Goal: Task Accomplishment & Management: Complete application form

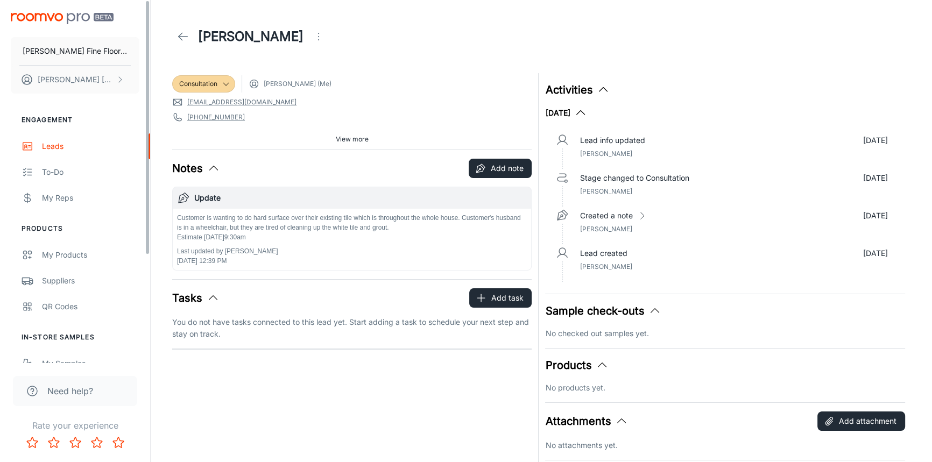
click at [191, 32] on link at bounding box center [183, 37] width 22 height 22
click at [174, 34] on link at bounding box center [183, 37] width 22 height 22
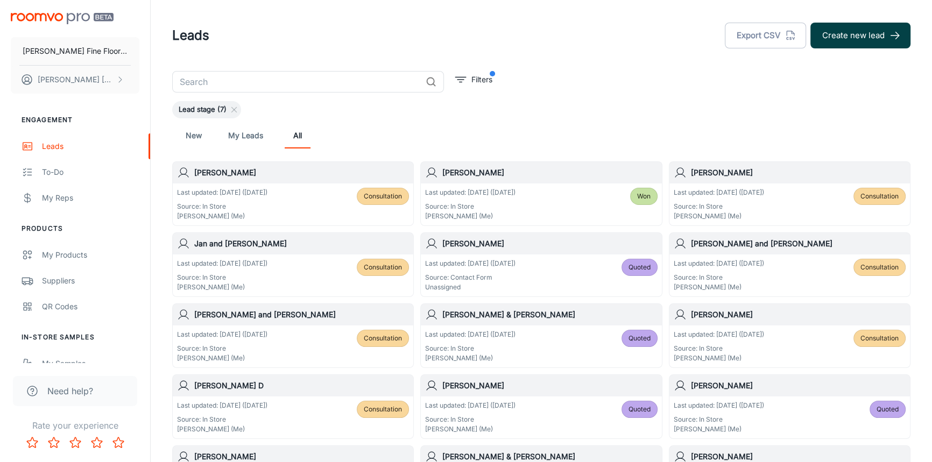
click at [850, 41] on button "Create new lead" at bounding box center [861, 36] width 100 height 26
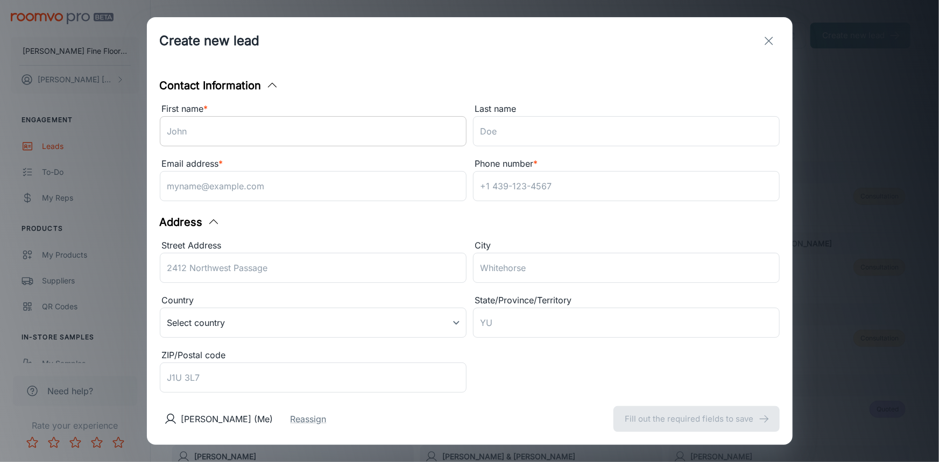
click at [224, 134] on input "First name *" at bounding box center [313, 131] width 307 height 30
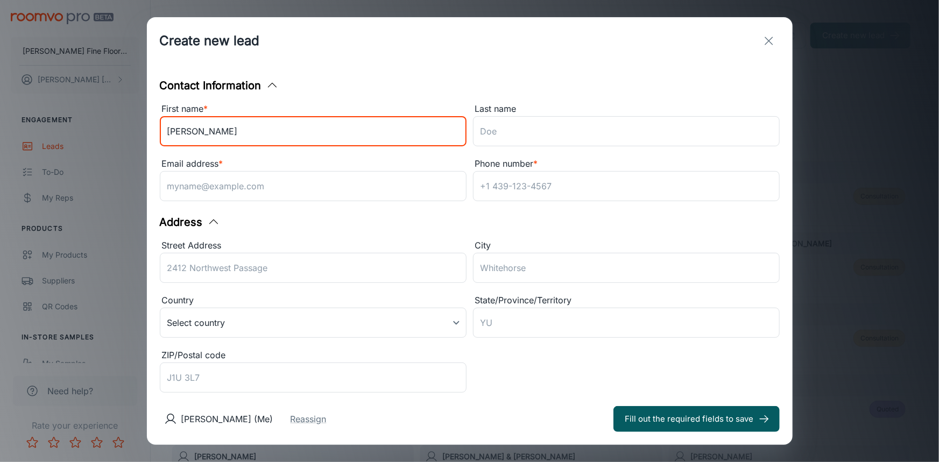
type input "[PERSON_NAME]"
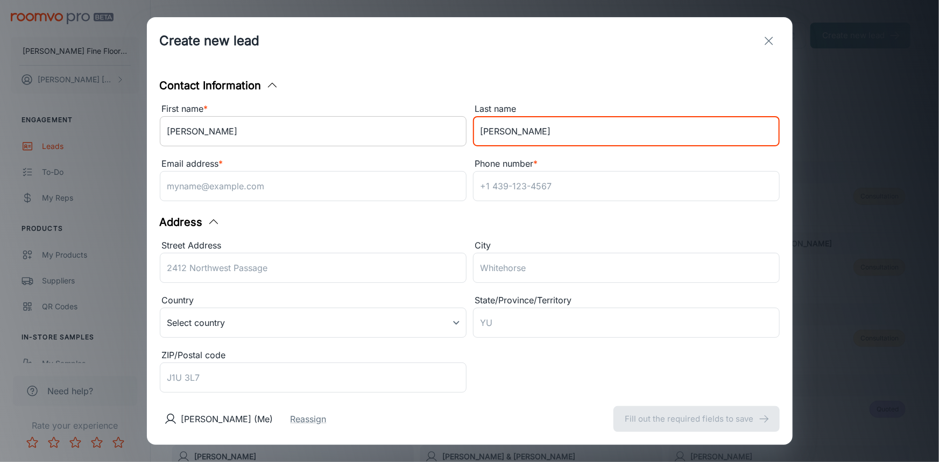
type input "[PERSON_NAME]"
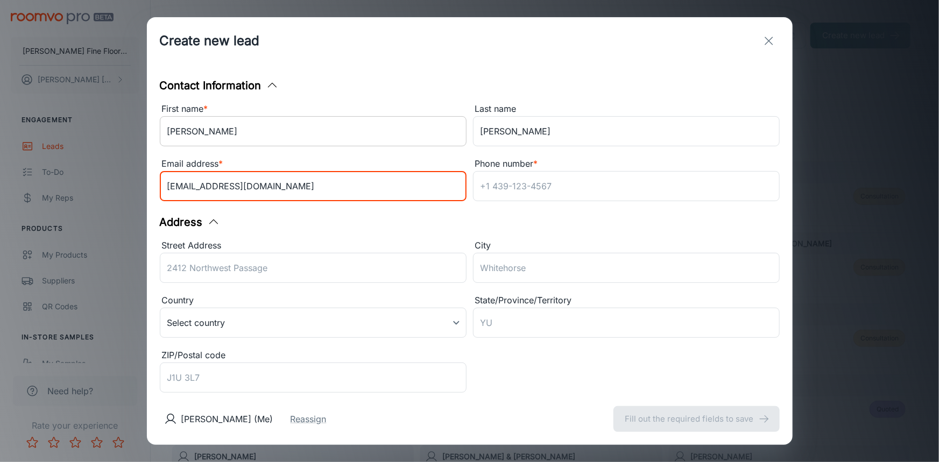
type input "[EMAIL_ADDRESS][DOMAIN_NAME]"
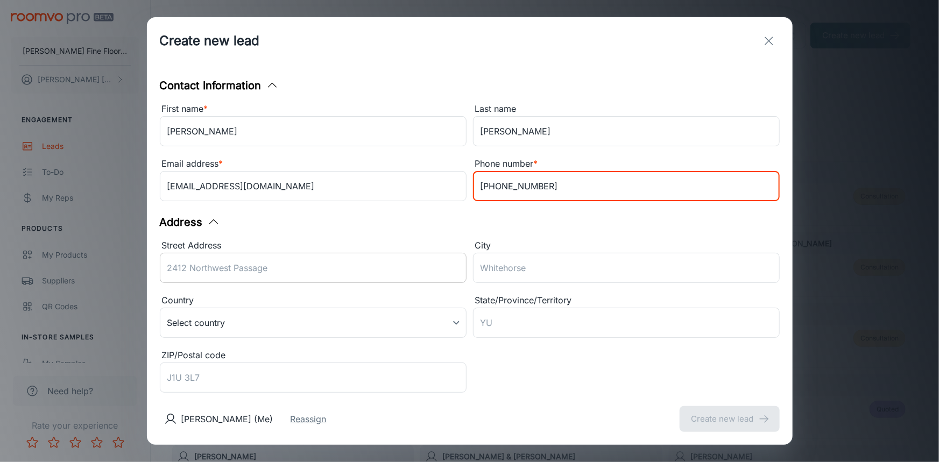
type input "[PHONE_NUMBER]"
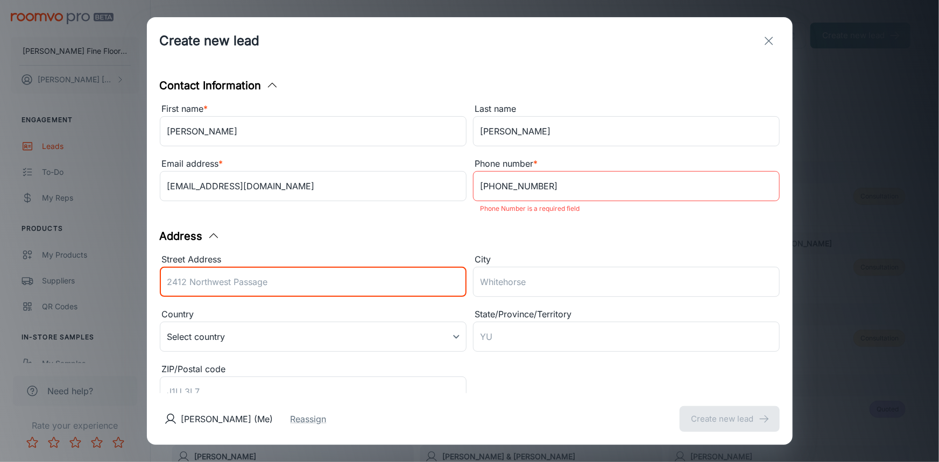
click at [223, 267] on input "Street Address" at bounding box center [313, 282] width 307 height 30
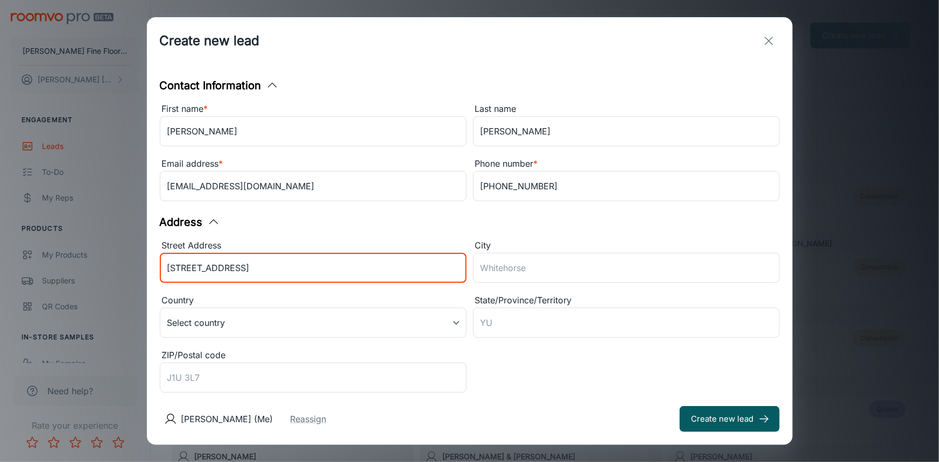
type input "4740 Echo Ridge Rd"
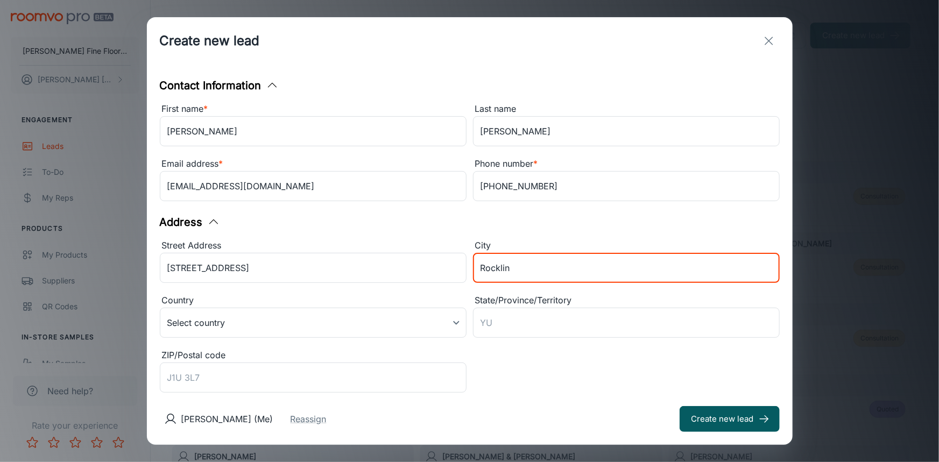
type input "Rocklin"
click at [545, 397] on div "Alec Pierucci (Me) Reassign Create new lead" at bounding box center [470, 419] width 646 height 52
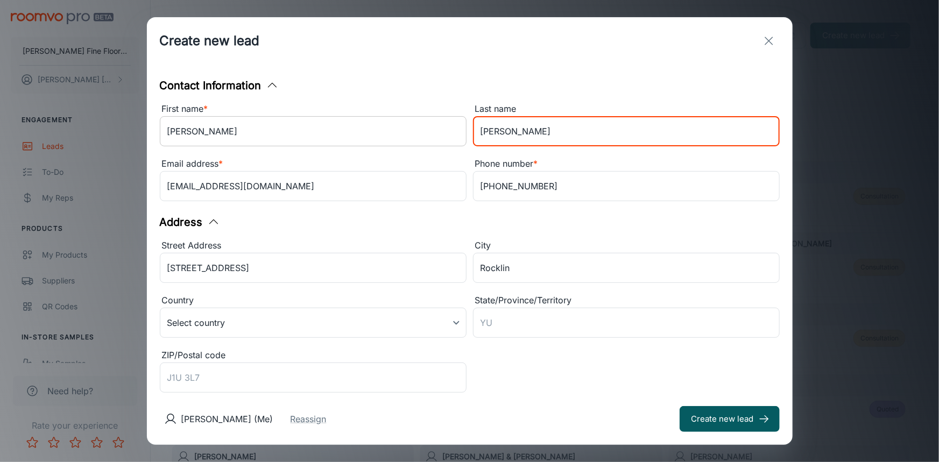
drag, startPoint x: 506, startPoint y: 133, endPoint x: 451, endPoint y: 144, distance: 56.5
click at [451, 144] on div "First name * Janelle ​ Last name Santora ​ Email address * janellekathleenbrown…" at bounding box center [466, 151] width 627 height 110
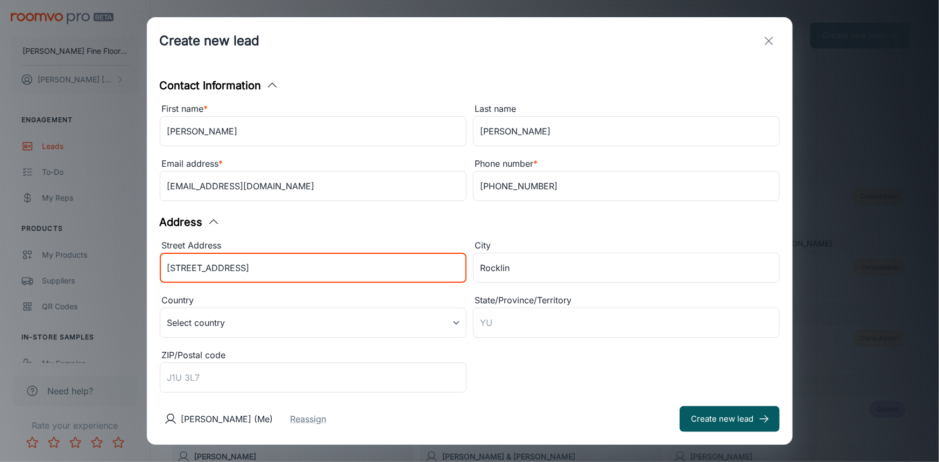
drag, startPoint x: 249, startPoint y: 266, endPoint x: 88, endPoint y: 274, distance: 161.7
click at [89, 276] on div "Create new lead Contact Information First name * Janelle ​ Last name Santora ​ …" at bounding box center [469, 231] width 939 height 462
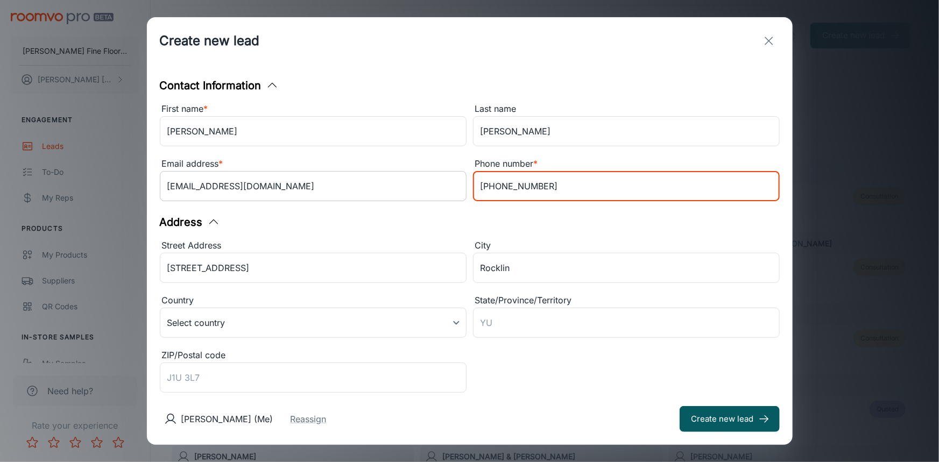
drag, startPoint x: 540, startPoint y: 188, endPoint x: 418, endPoint y: 195, distance: 122.9
click at [418, 195] on div "First name * Janelle ​ Last name Santora ​ Email address * janellekathleenbrown…" at bounding box center [466, 151] width 627 height 110
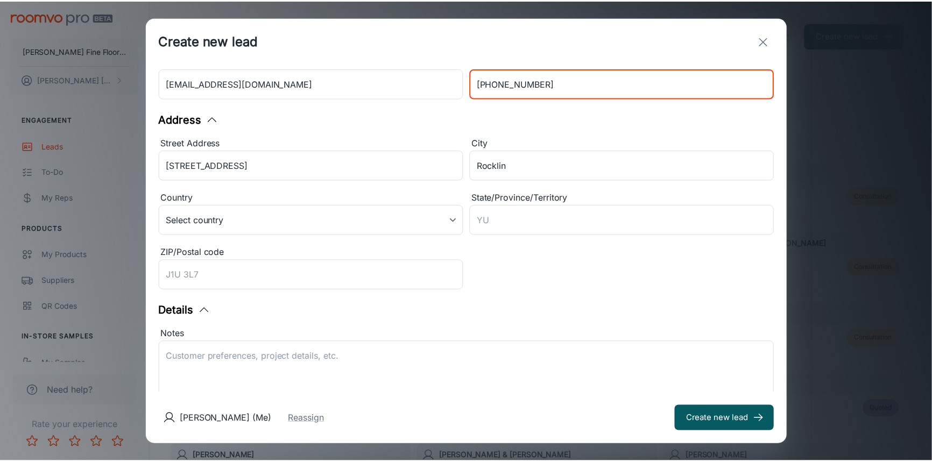
scroll to position [199, 0]
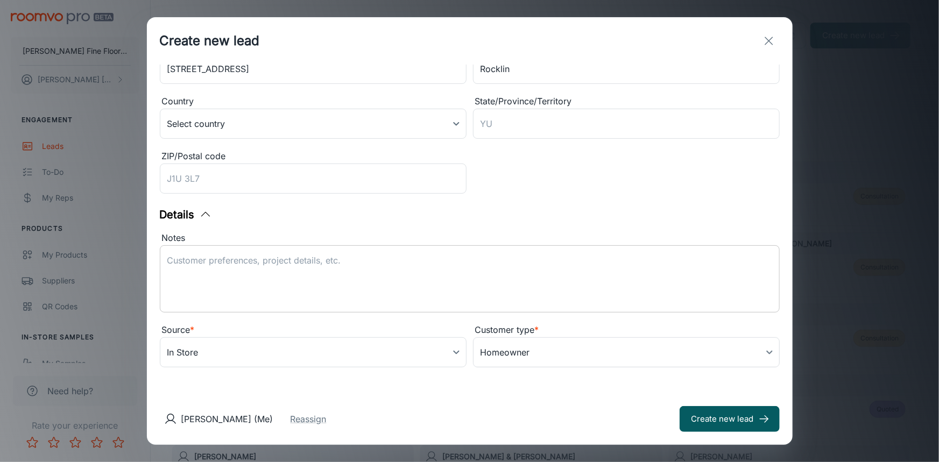
click at [326, 276] on textarea "Notes" at bounding box center [469, 280] width 605 height 50
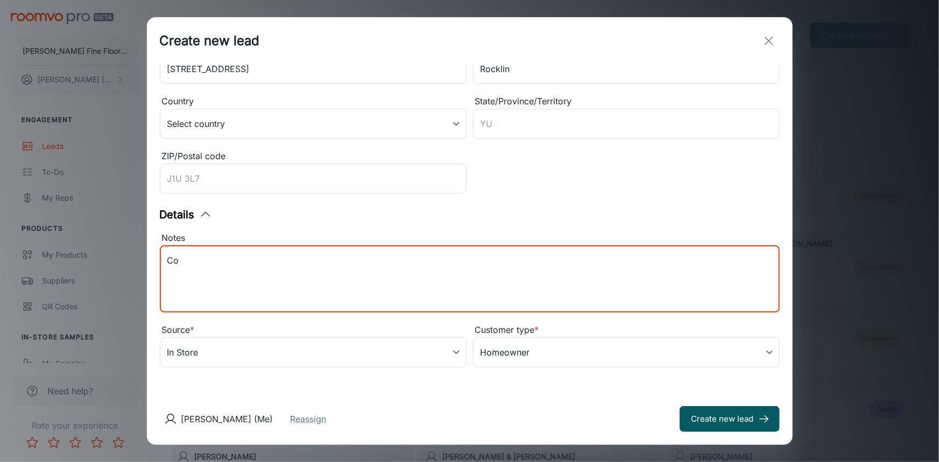
type textarea "C"
click at [490, 299] on textarea "Hardwood consult, maybe sand and finish or maybe install new hardwood. Estimate…" at bounding box center [469, 280] width 605 height 50
click at [489, 256] on textarea "Hardwood consult, maybe sand and finish or maybe install new hardwood. Estimate…" at bounding box center [469, 280] width 605 height 50
click at [480, 267] on textarea "Hardwood consult, maybe sand and finish or maybe install new hardwood. Estimate…" at bounding box center [469, 280] width 605 height 50
click at [289, 270] on textarea "Hardwood consult, maybe sand and finish or maybe install new hardwood. Estimate…" at bounding box center [469, 280] width 605 height 50
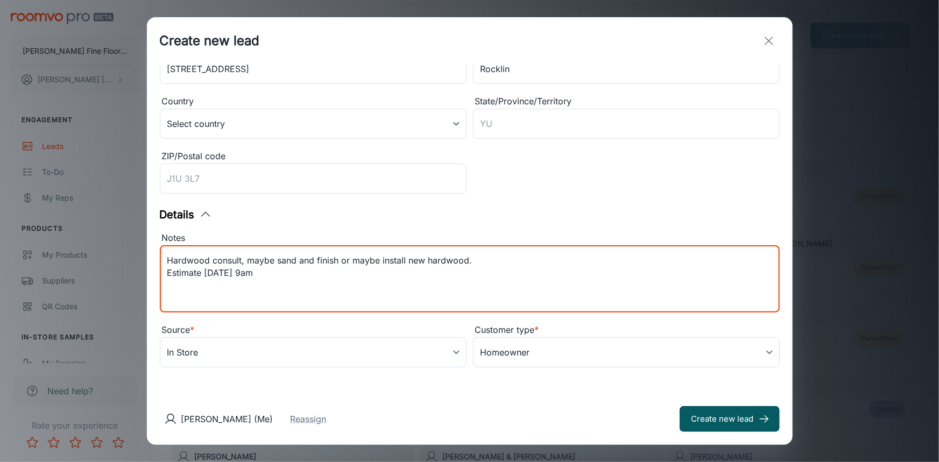
click at [282, 274] on textarea "Hardwood consult, maybe sand and finish or maybe install new hardwood. Estimate…" at bounding box center [469, 280] width 605 height 50
click at [285, 259] on textarea "Hardwood consult, maybe sand and finish or maybe install new hardwood. Estimate…" at bounding box center [469, 280] width 605 height 50
drag, startPoint x: 308, startPoint y: 258, endPoint x: 323, endPoint y: 263, distance: 15.7
click at [308, 258] on textarea "Hardwood consult, maybe sand and finish or maybe install new hardwood. Estimate…" at bounding box center [469, 280] width 605 height 50
click at [378, 263] on textarea "Hardwood consult, maybe sand and finish or maybe install new hardwood. Estimate…" at bounding box center [469, 280] width 605 height 50
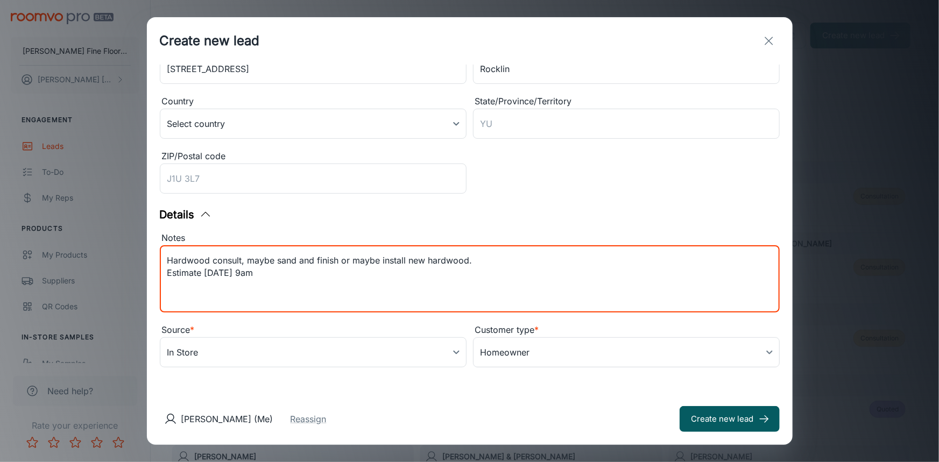
click at [468, 262] on textarea "Hardwood consult, maybe sand and finish or maybe install new hardwood. Estimate…" at bounding box center [469, 280] width 605 height 50
click at [492, 265] on textarea "Hardwood consult, maybe sand and finish or maybe install new hardwood. Estimate…" at bounding box center [469, 280] width 605 height 50
click at [301, 268] on textarea "Hardwood consult, maybe sand and finish or maybe install new hardwood. Estimate…" at bounding box center [469, 280] width 605 height 50
type textarea "Hardwood consult, maybe sand and finish or maybe install new hardwood. Estimate…"
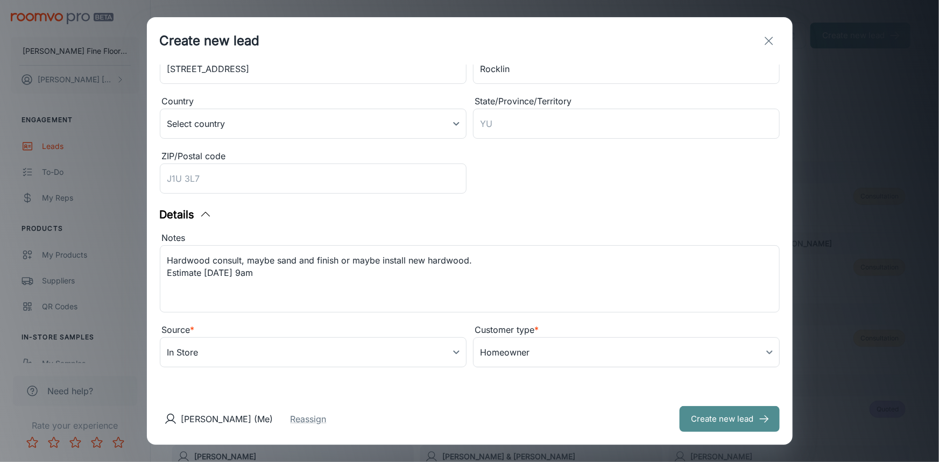
click at [737, 420] on button "Create new lead" at bounding box center [730, 419] width 100 height 26
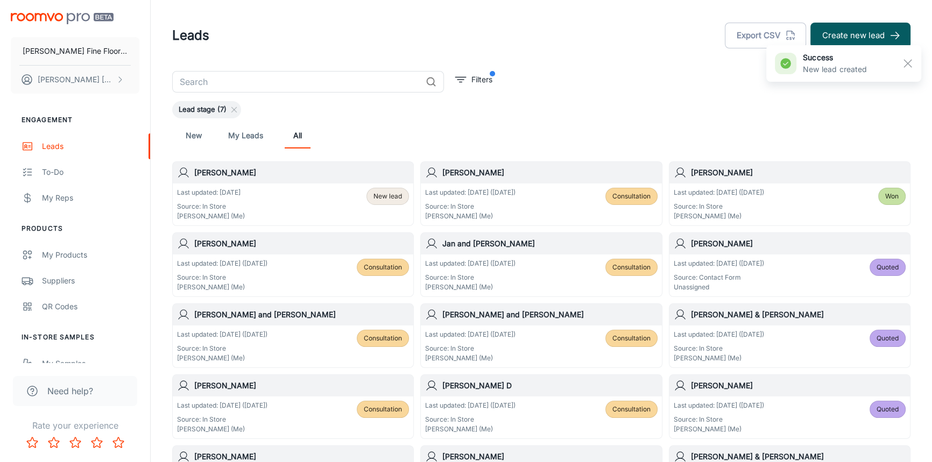
click at [300, 178] on h6 "Janelle Santora" at bounding box center [301, 173] width 215 height 12
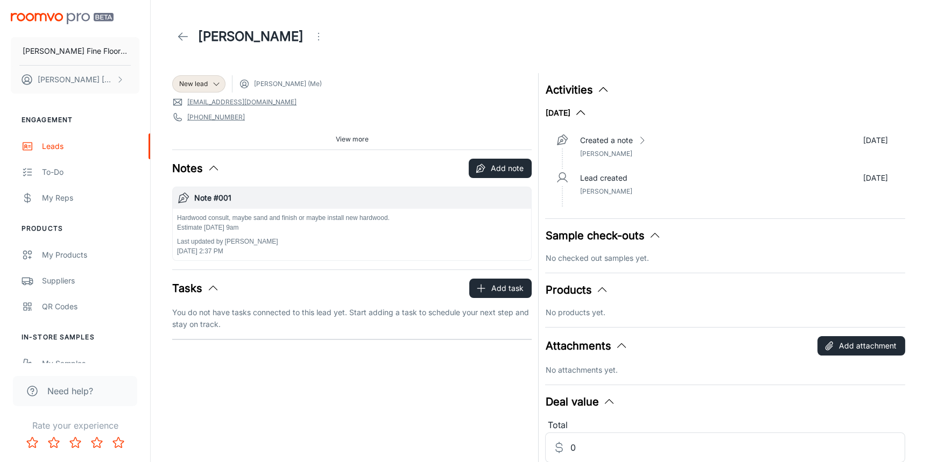
click at [353, 140] on span "View more" at bounding box center [352, 140] width 33 height 10
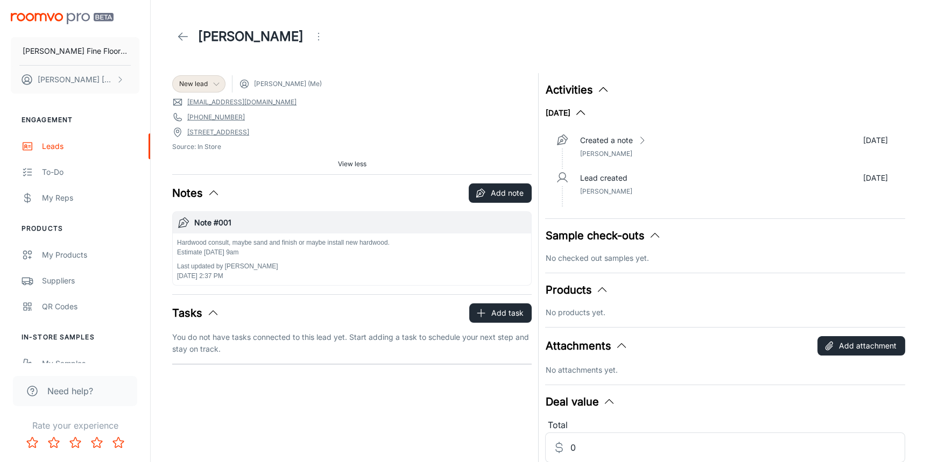
click at [212, 79] on div "New lead" at bounding box center [198, 84] width 39 height 10
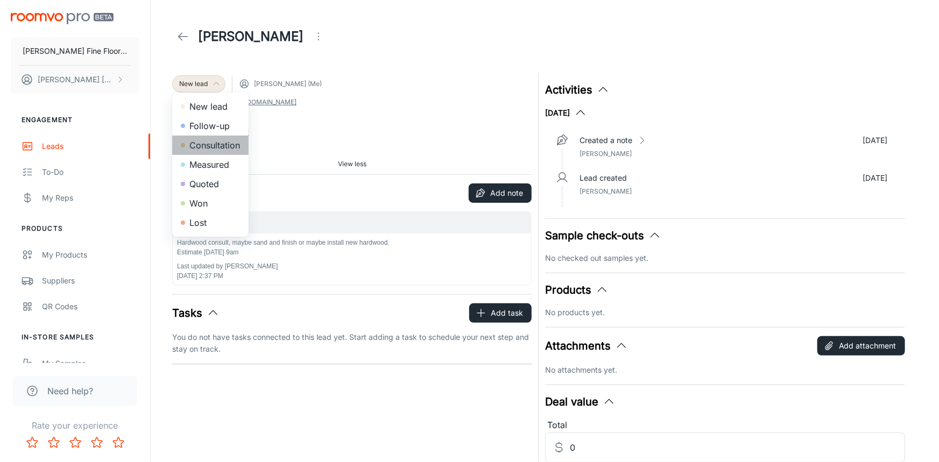
click at [216, 138] on li "Consultation" at bounding box center [210, 145] width 76 height 19
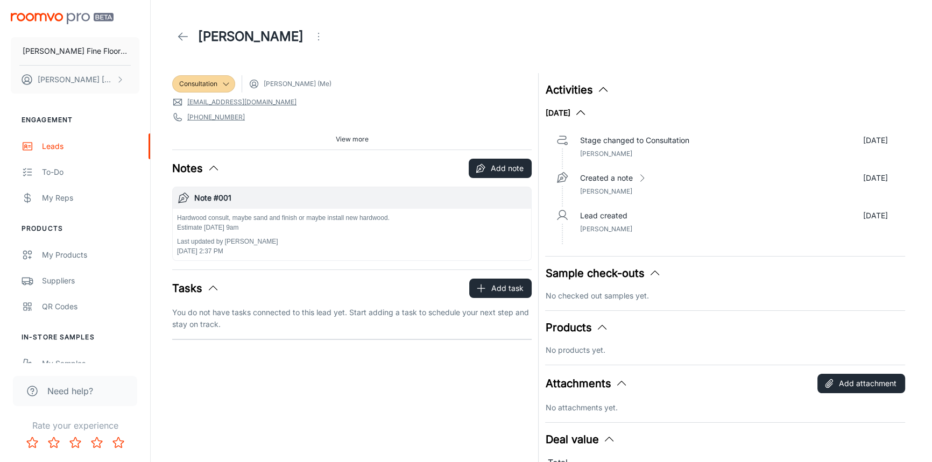
click at [180, 31] on icon at bounding box center [183, 36] width 13 height 13
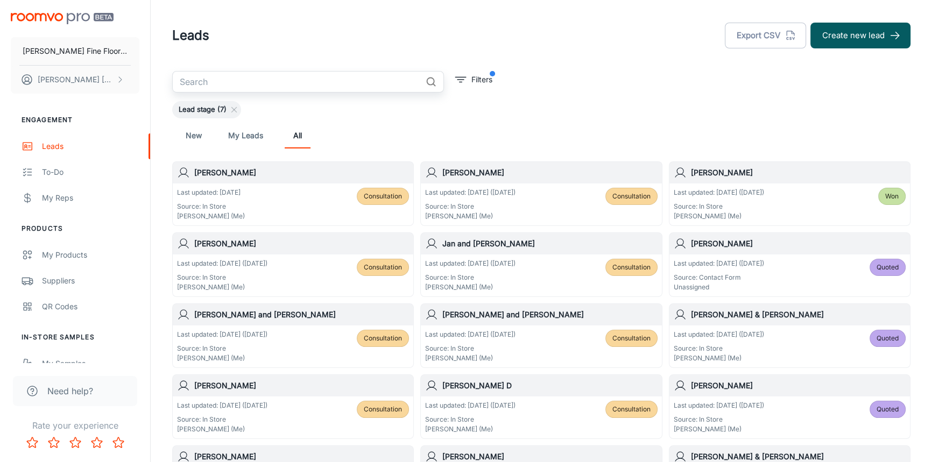
click at [228, 85] on input "text" at bounding box center [296, 82] width 249 height 22
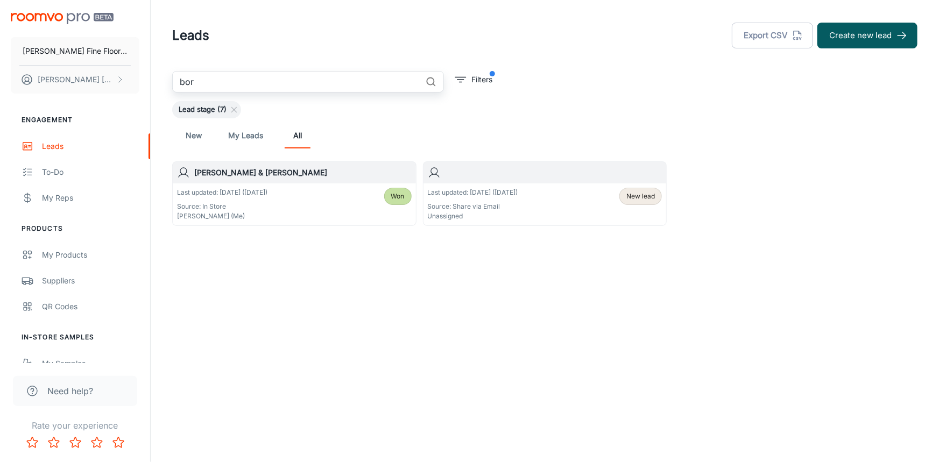
type input "bor"
click at [299, 180] on div "Linda & Pat Bordonaro" at bounding box center [294, 173] width 243 height 22
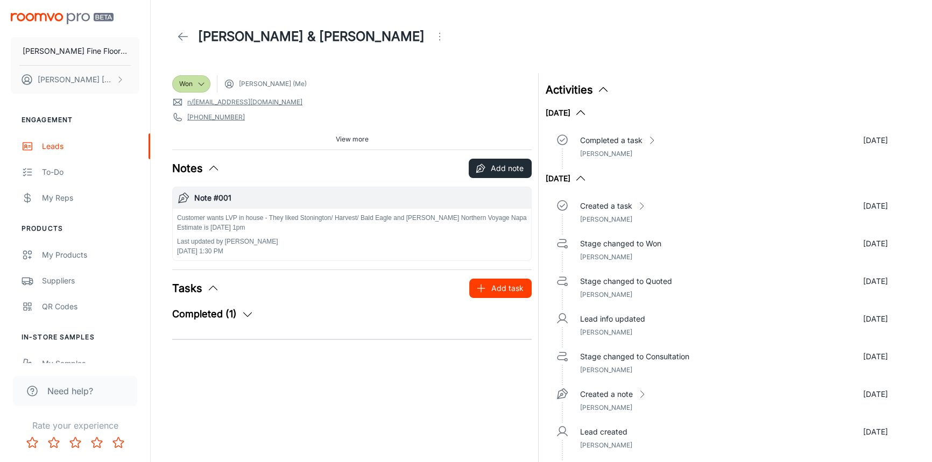
click at [495, 291] on button "Add task" at bounding box center [500, 288] width 62 height 19
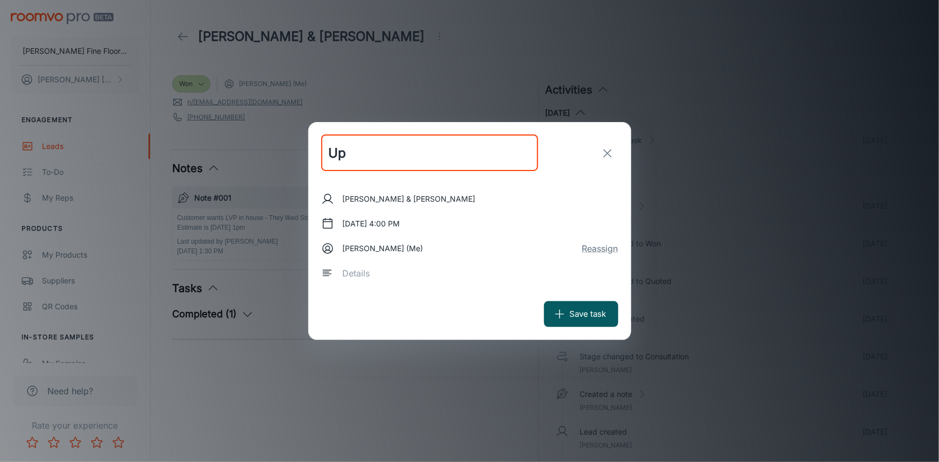
type input "U"
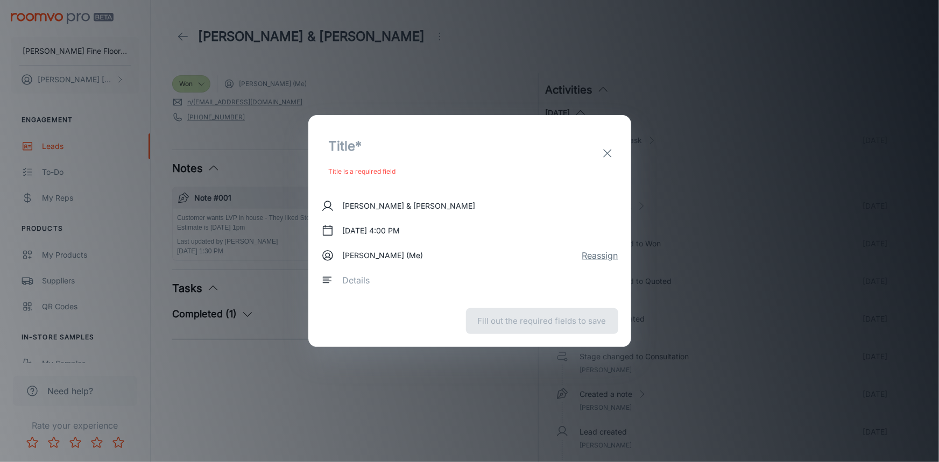
click at [389, 283] on div "x ​" at bounding box center [476, 280] width 283 height 30
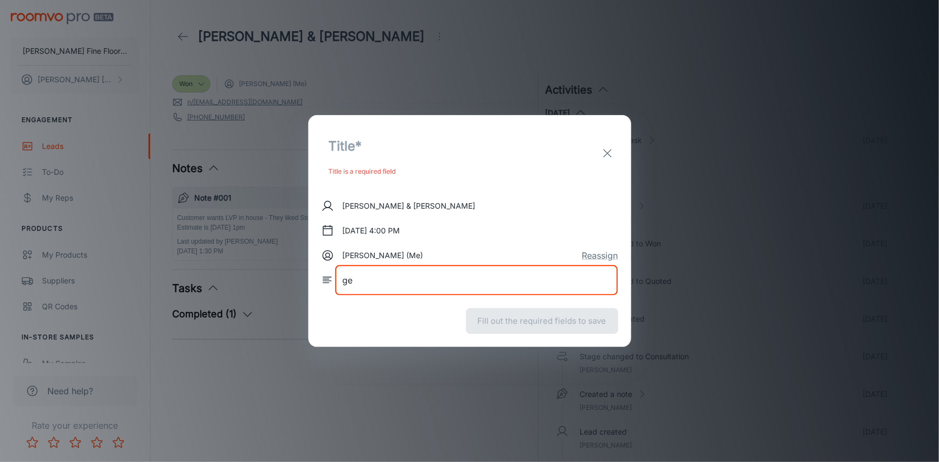
type textarea "g"
click at [410, 280] on textarea "pick up 3 boxes 16662" at bounding box center [477, 281] width 268 height 12
click at [465, 280] on textarea "pick up 3 boxes of stonington Ref #16662" at bounding box center [477, 281] width 268 height 12
type textarea "pick up 3 boxes of stonington Ref #16662"
click at [364, 228] on button "Sep 26, 2025, 4:00 PM" at bounding box center [372, 230] width 66 height 19
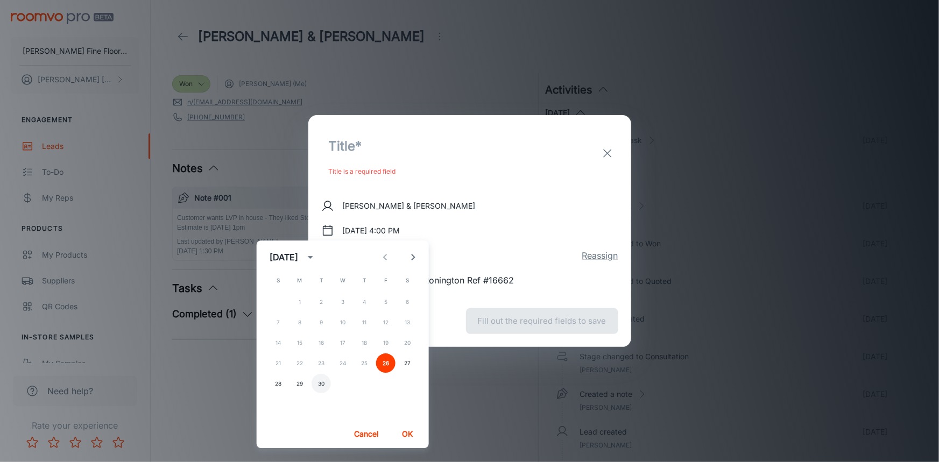
click at [318, 388] on button "30" at bounding box center [321, 383] width 19 height 19
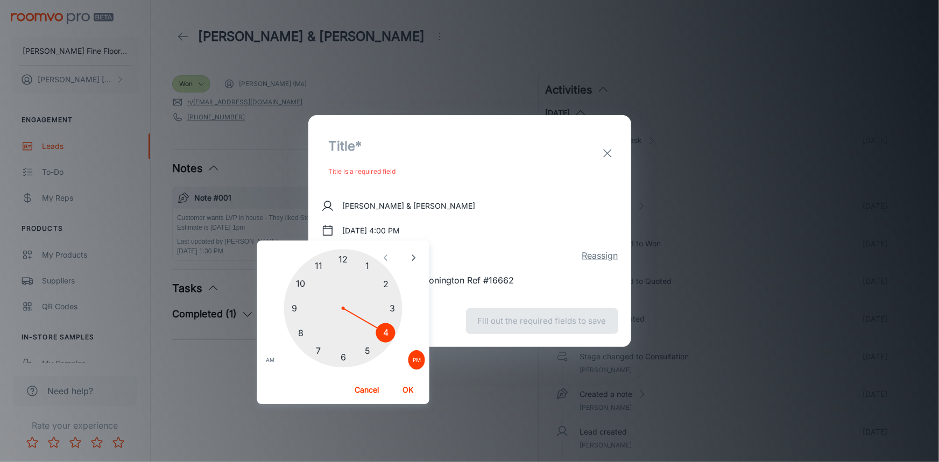
click at [293, 307] on div at bounding box center [343, 308] width 118 height 118
click at [276, 361] on button "AM" at bounding box center [269, 359] width 17 height 19
click at [410, 388] on button "OK" at bounding box center [408, 390] width 34 height 19
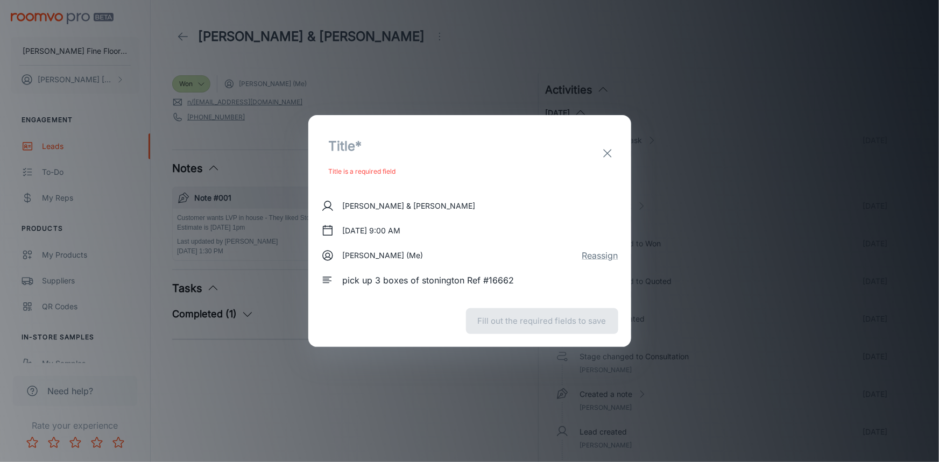
click at [385, 172] on p "Title is a required field" at bounding box center [430, 171] width 202 height 13
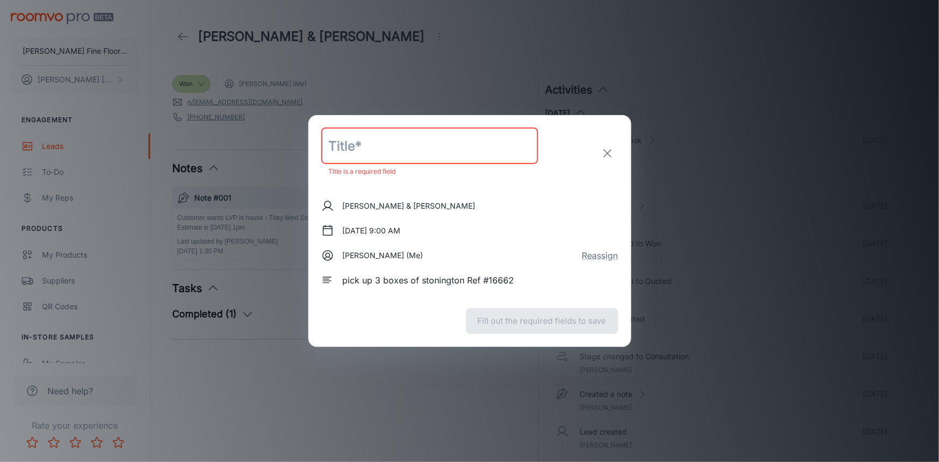
click at [376, 143] on input "text" at bounding box center [429, 146] width 217 height 37
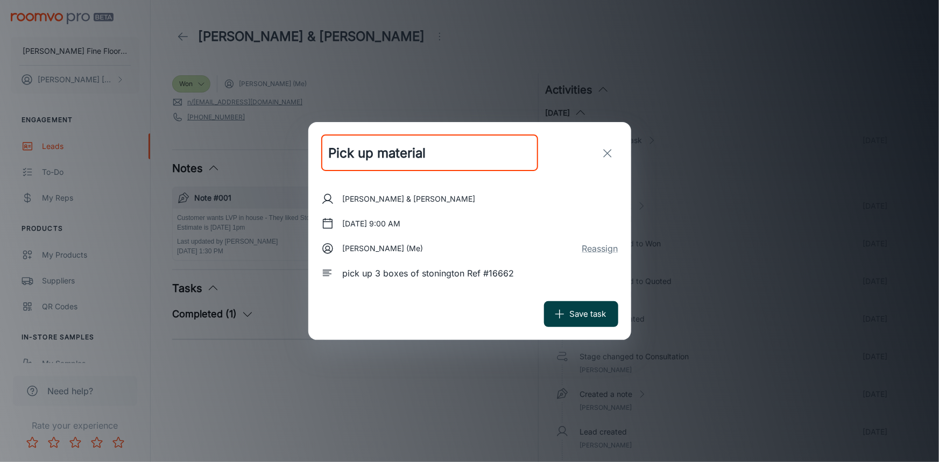
type input "Pick up material"
click at [581, 311] on button "Save task" at bounding box center [581, 314] width 74 height 26
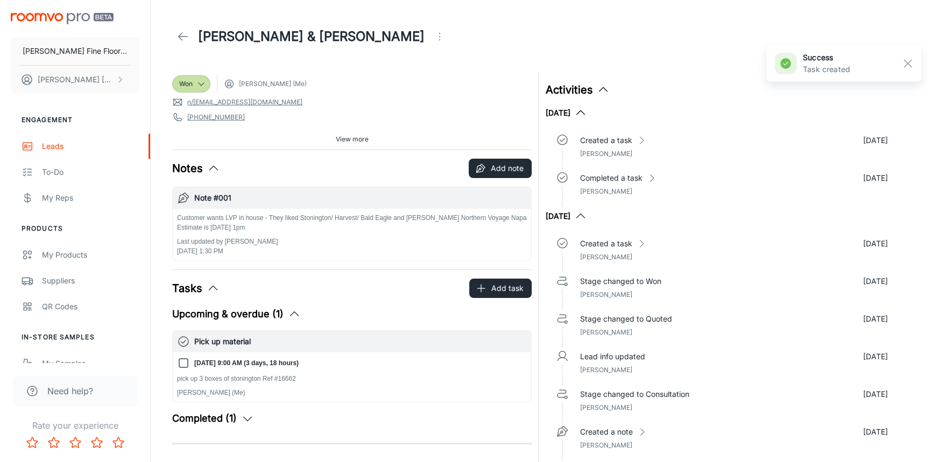
click at [185, 39] on icon at bounding box center [183, 36] width 13 height 13
